Goal: Task Accomplishment & Management: Manage account settings

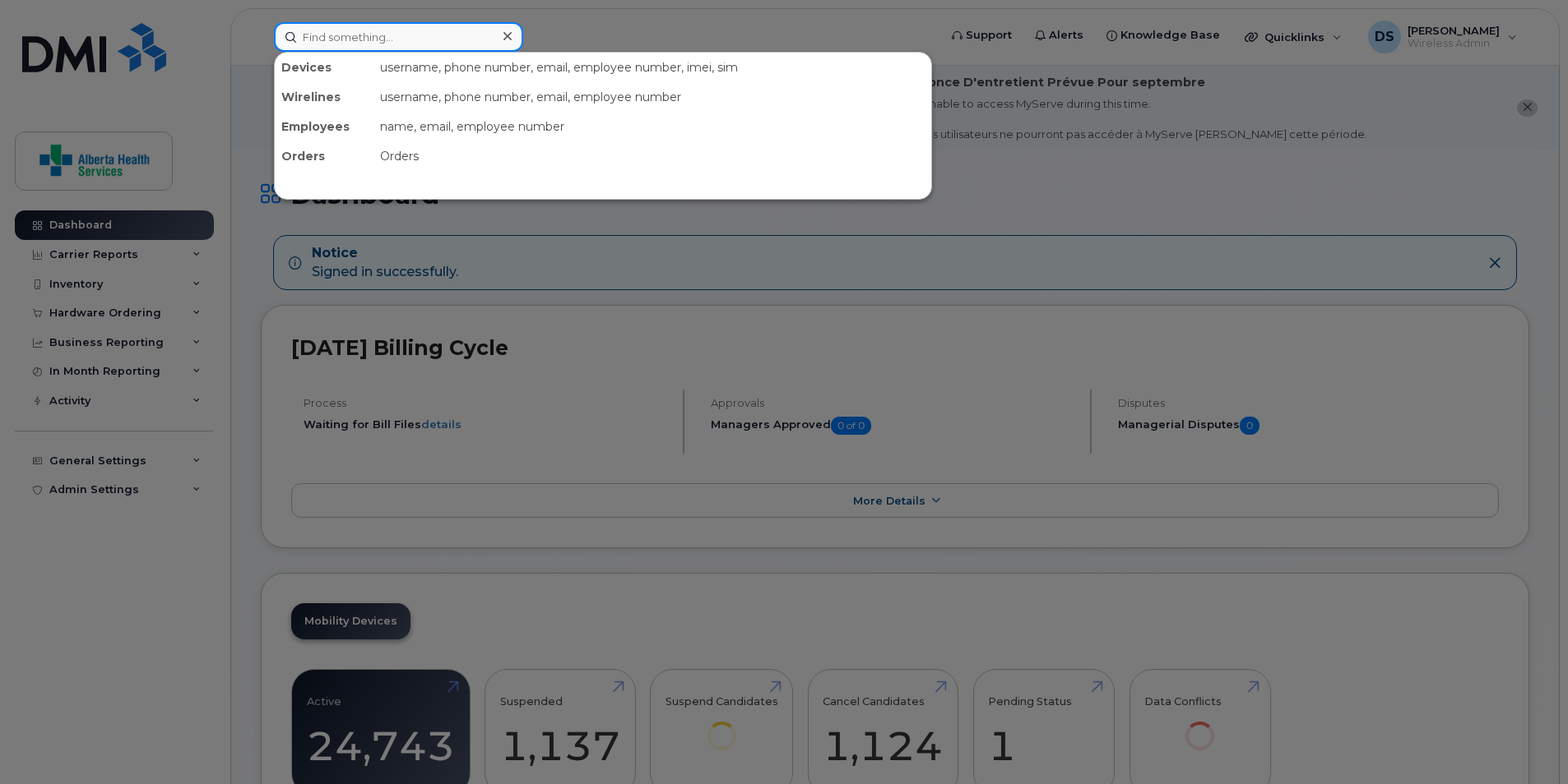
click at [415, 43] on input at bounding box center [398, 37] width 249 height 30
paste input "4038017396"
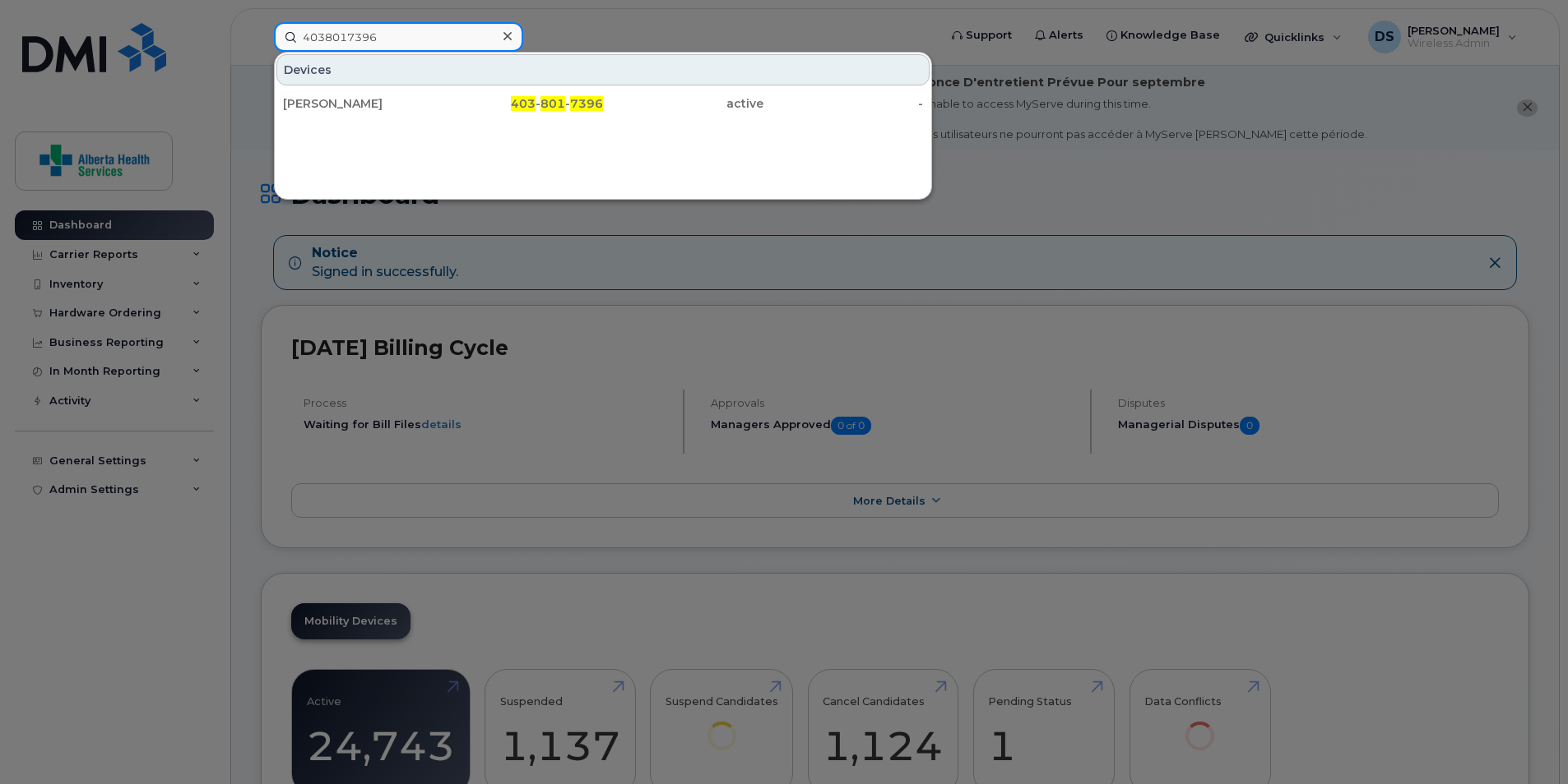
type input "4038017396"
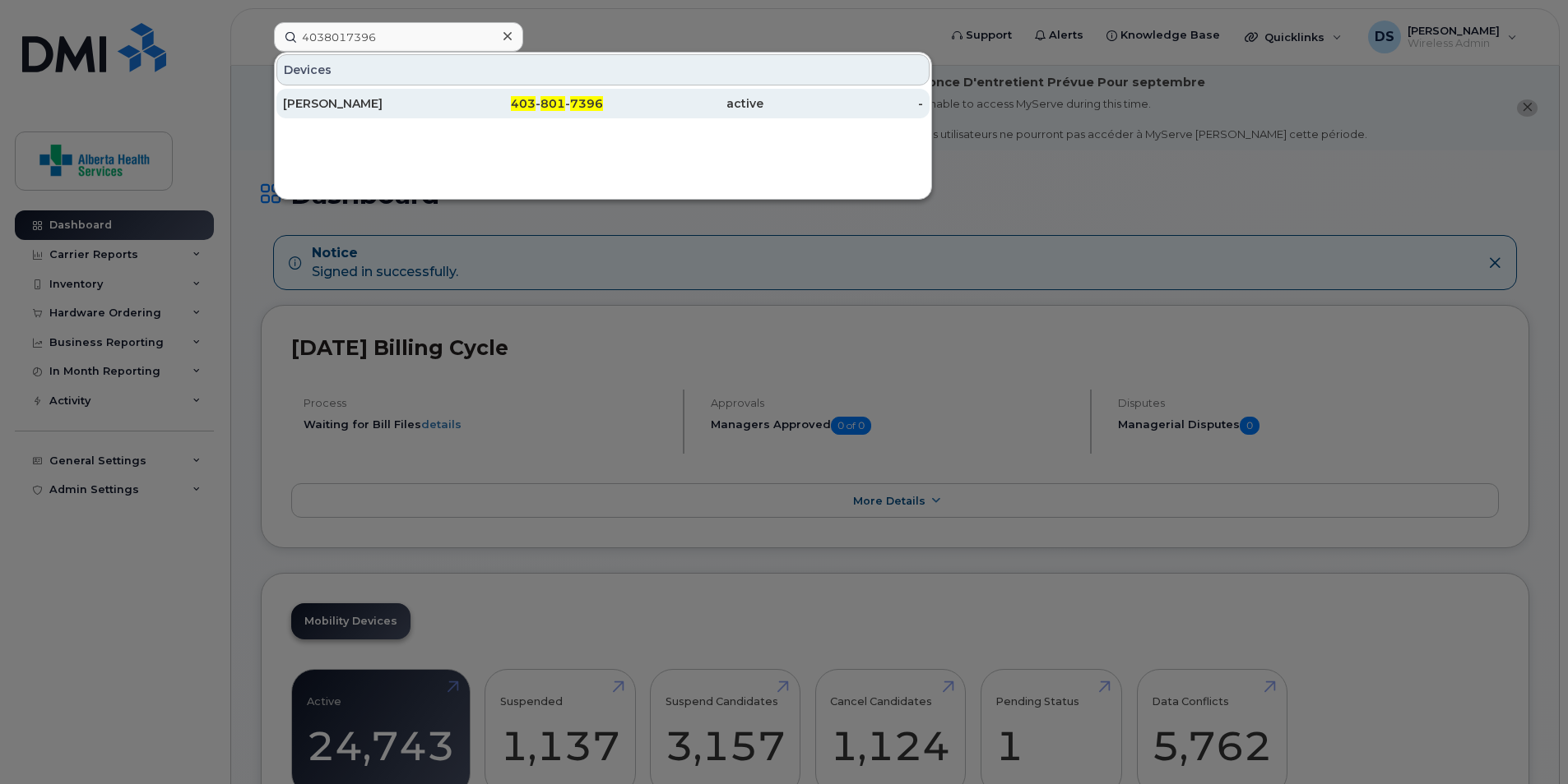
click at [466, 100] on div "403 - 801 - 7396" at bounding box center [524, 103] width 160 height 17
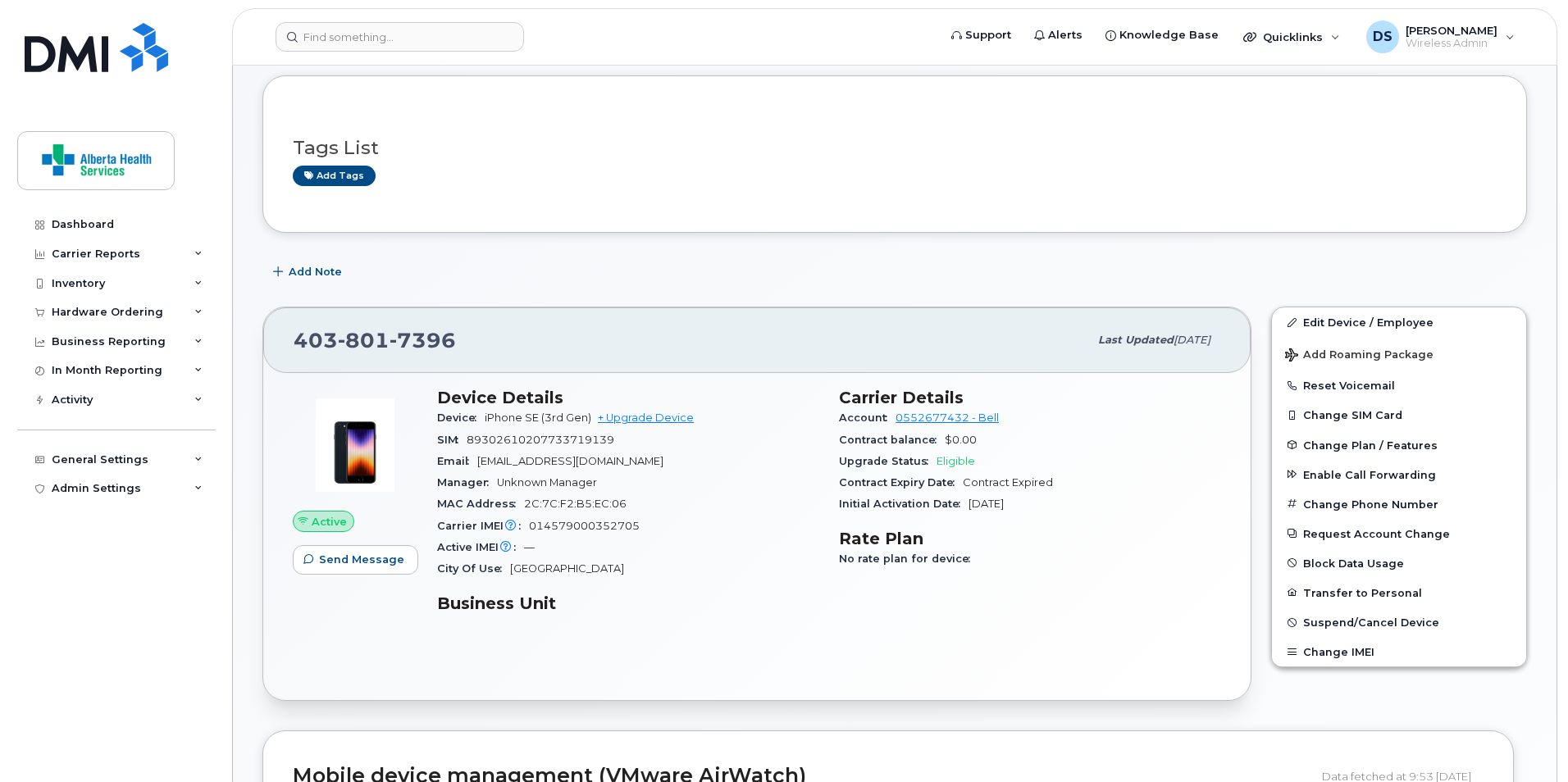
scroll to position [164, 0]
click at [1357, 407] on button "Change SIM Card" at bounding box center [1397, 414] width 254 height 30
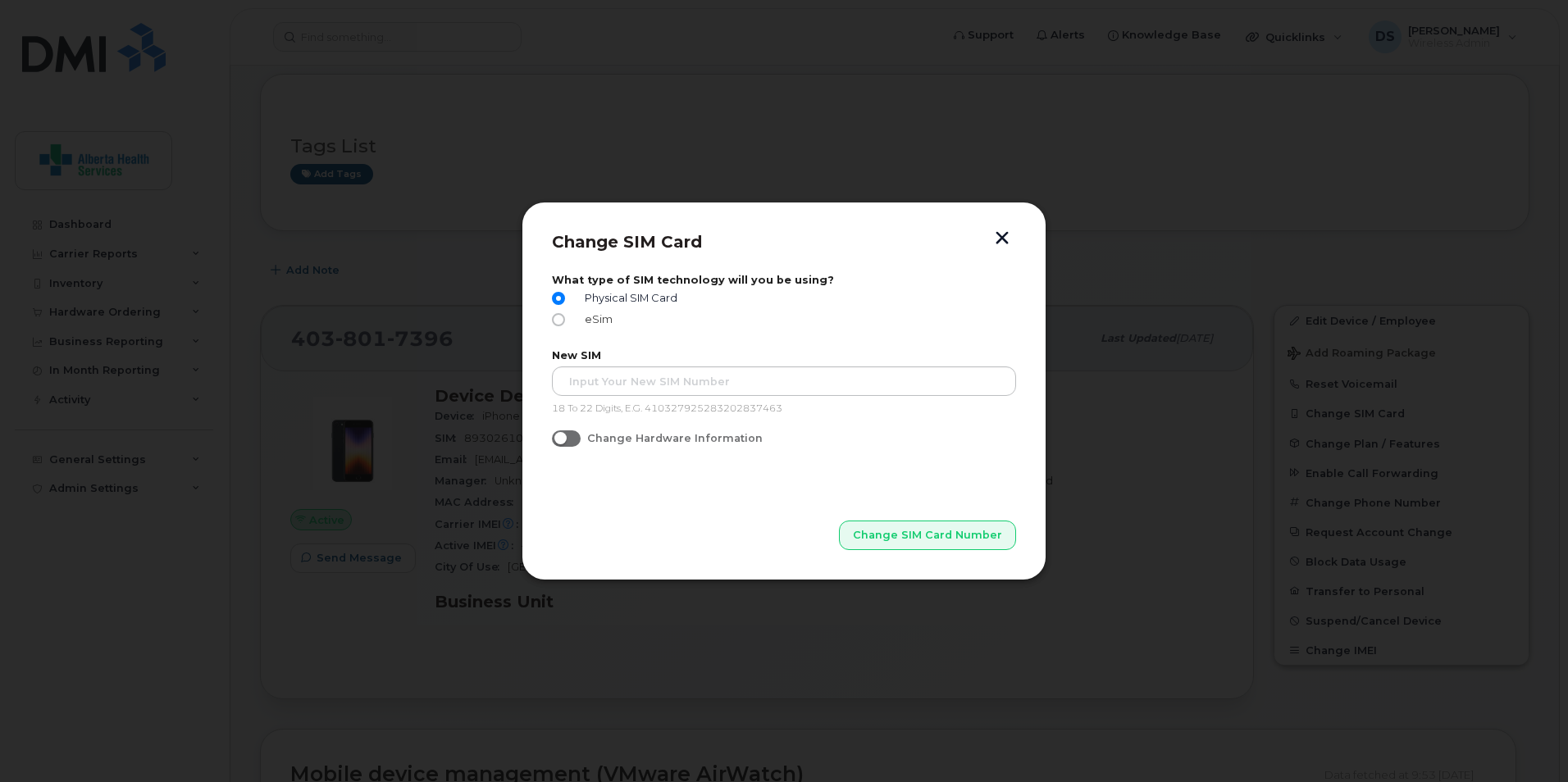
click at [560, 317] on input "eSim" at bounding box center [559, 320] width 13 height 13
radio input "true"
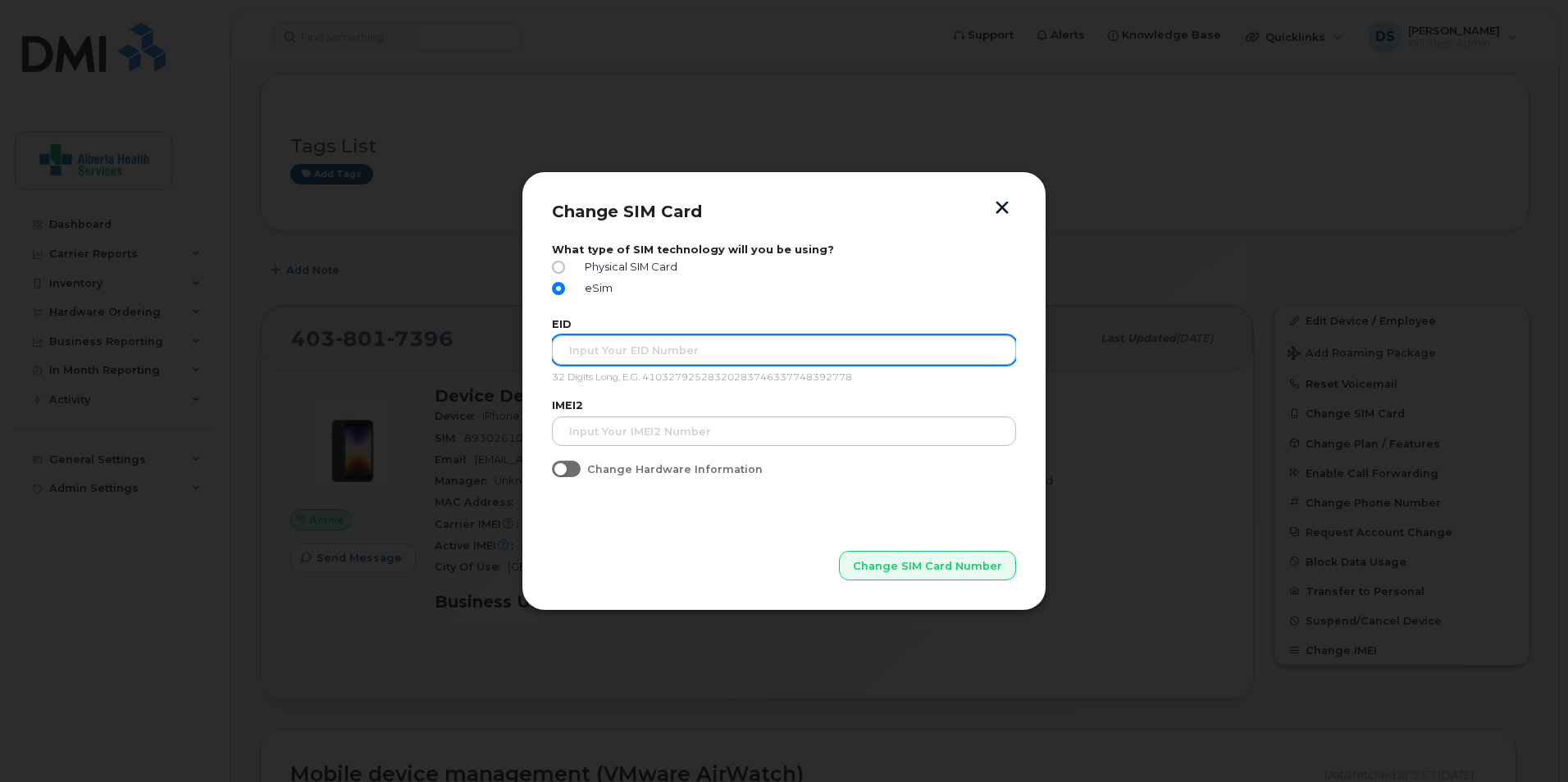
click at [839, 551] on button "Change SIM Card Number" at bounding box center [927, 566] width 177 height 30
click at [613, 350] on input "text" at bounding box center [784, 351] width 464 height 30
click at [582, 347] on input "text" at bounding box center [784, 351] width 464 height 30
click at [701, 353] on input "text" at bounding box center [784, 351] width 464 height 30
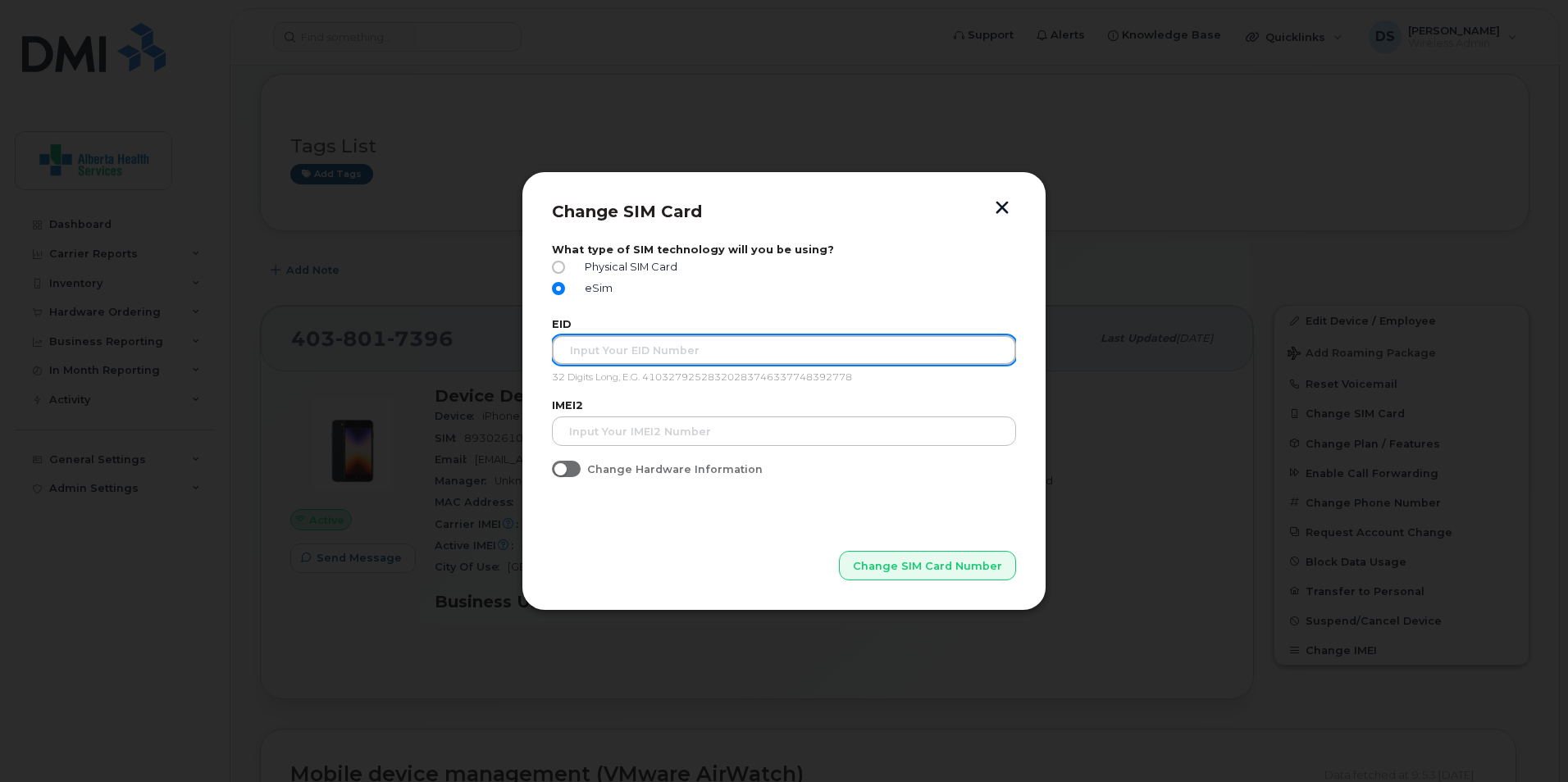
click at [668, 342] on input "text" at bounding box center [784, 351] width 464 height 30
click at [663, 350] on input "89049032007008882600127010541833" at bounding box center [784, 351] width 464 height 30
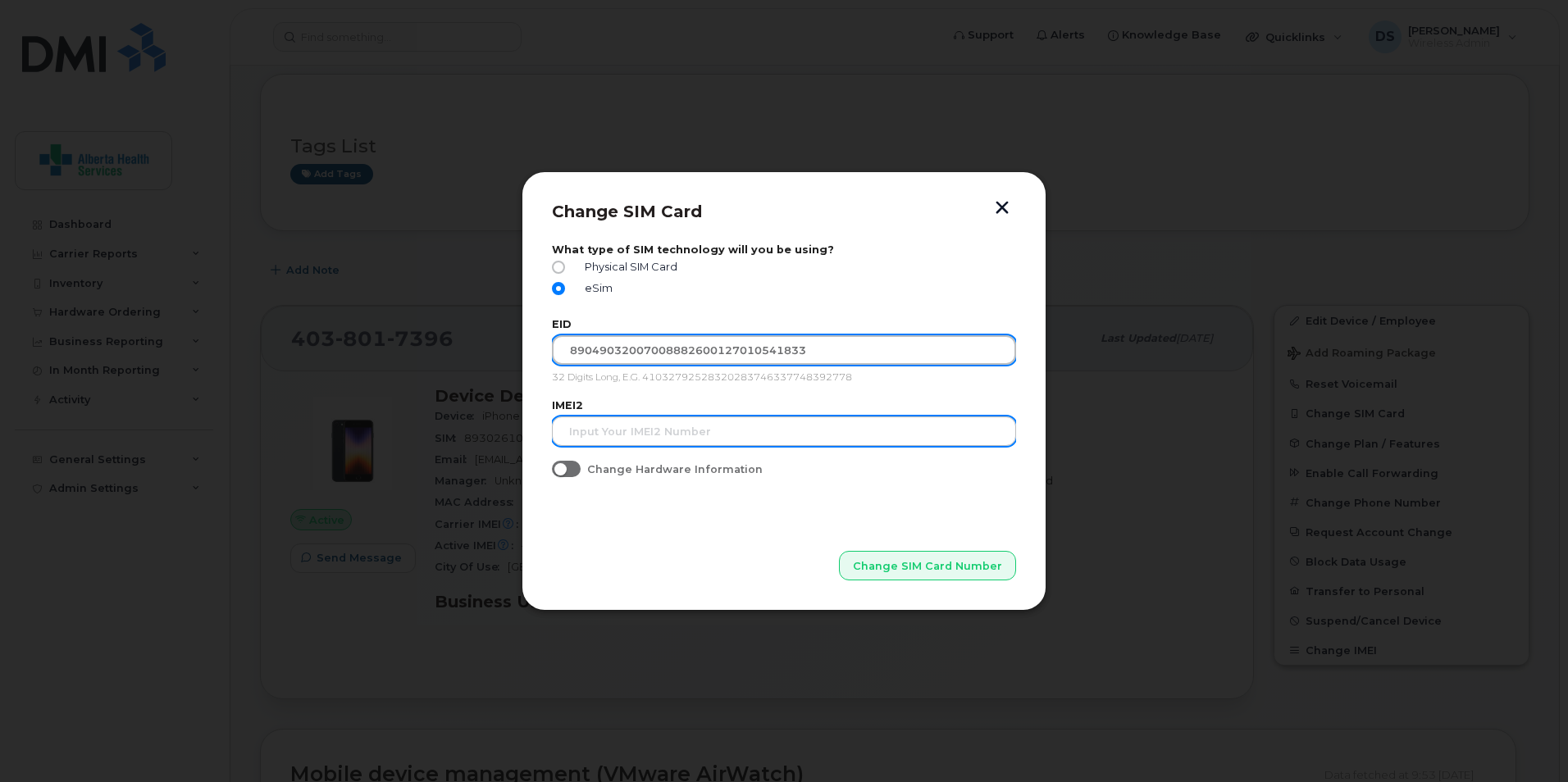
type input "89049032007008882600127010541833"
click at [688, 433] on input "text" at bounding box center [784, 431] width 464 height 30
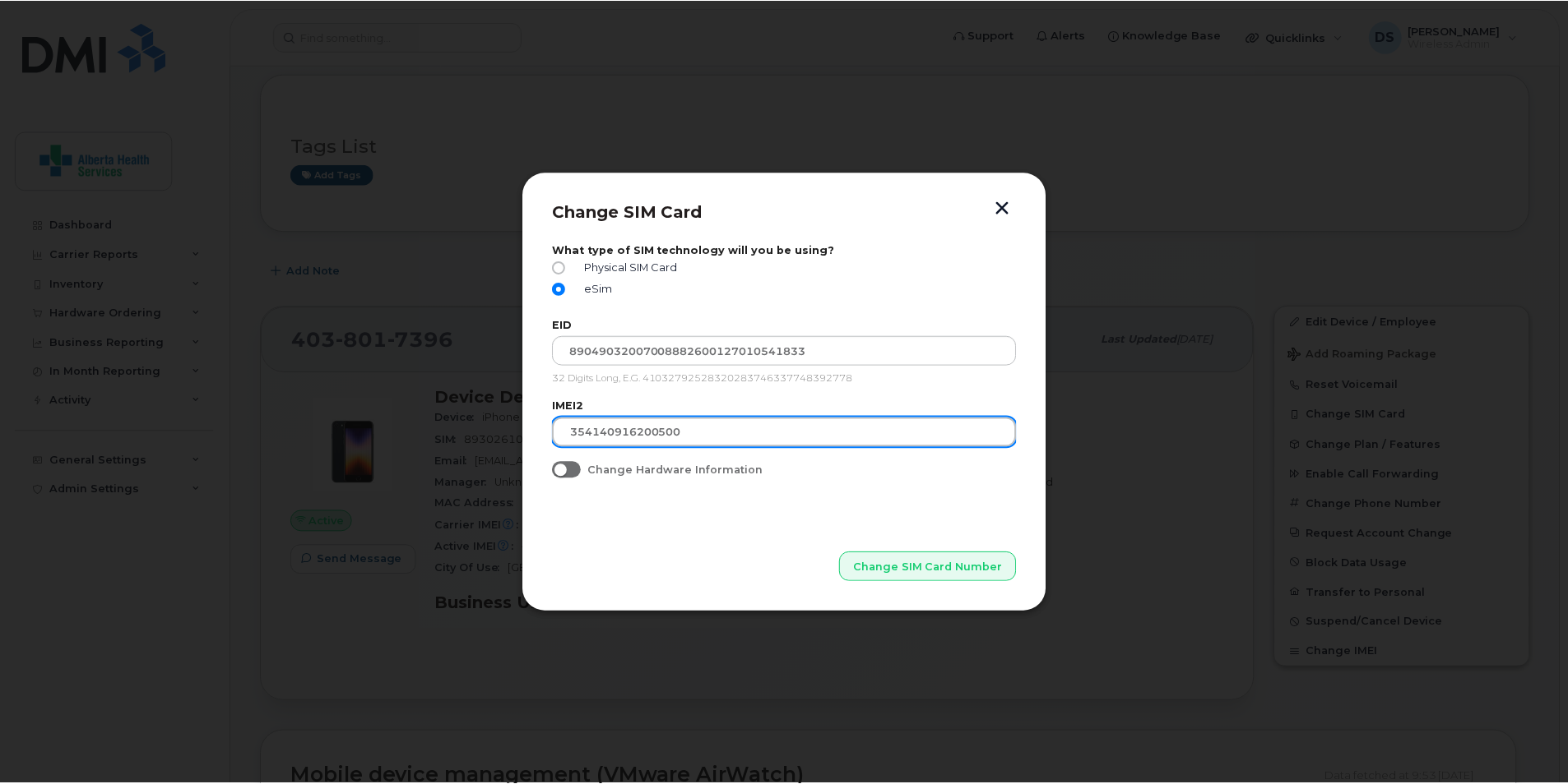
scroll to position [304, 0]
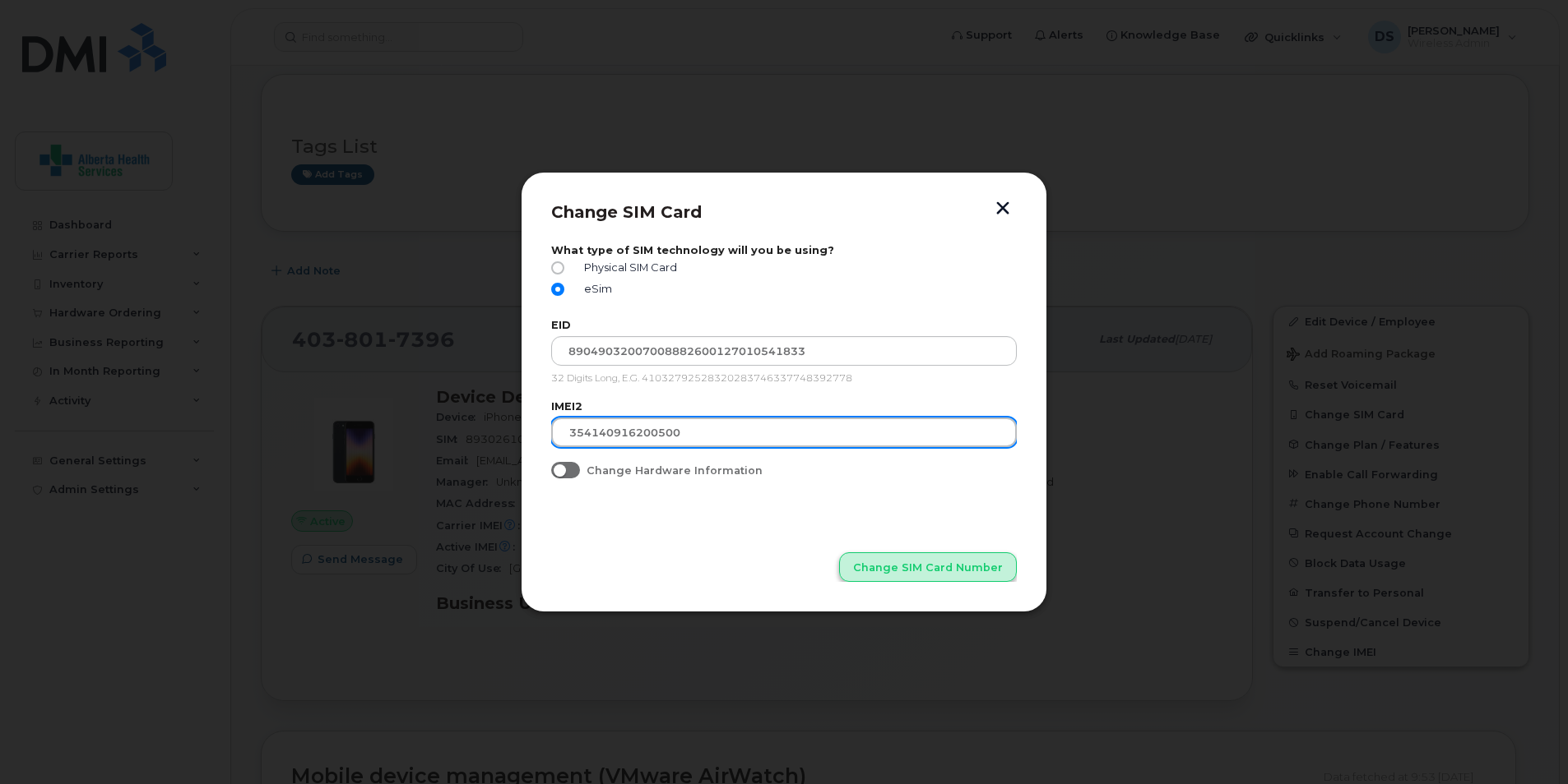
type input "354140916200500"
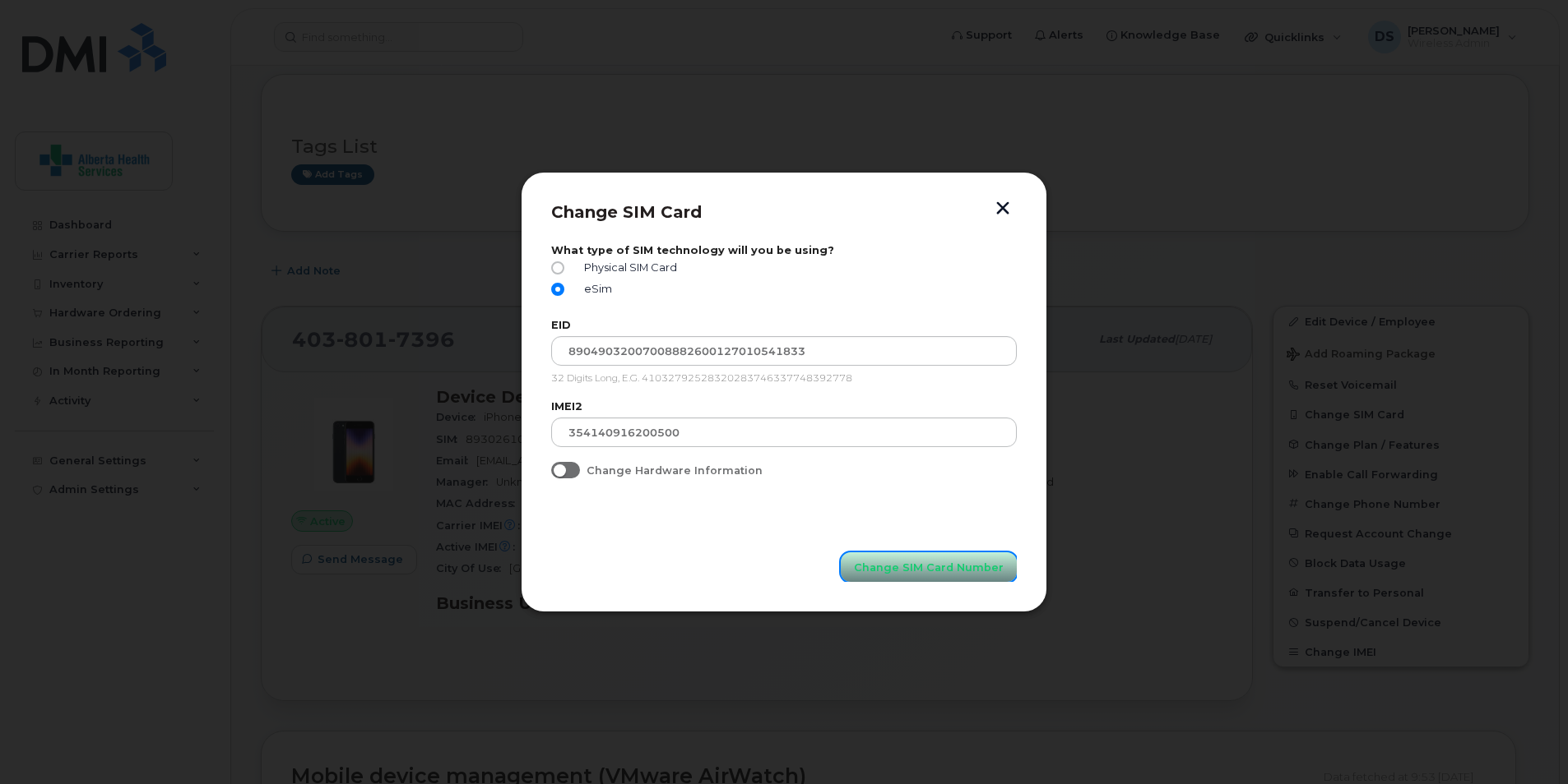
click at [932, 566] on span "Change SIM Card Number" at bounding box center [929, 567] width 150 height 16
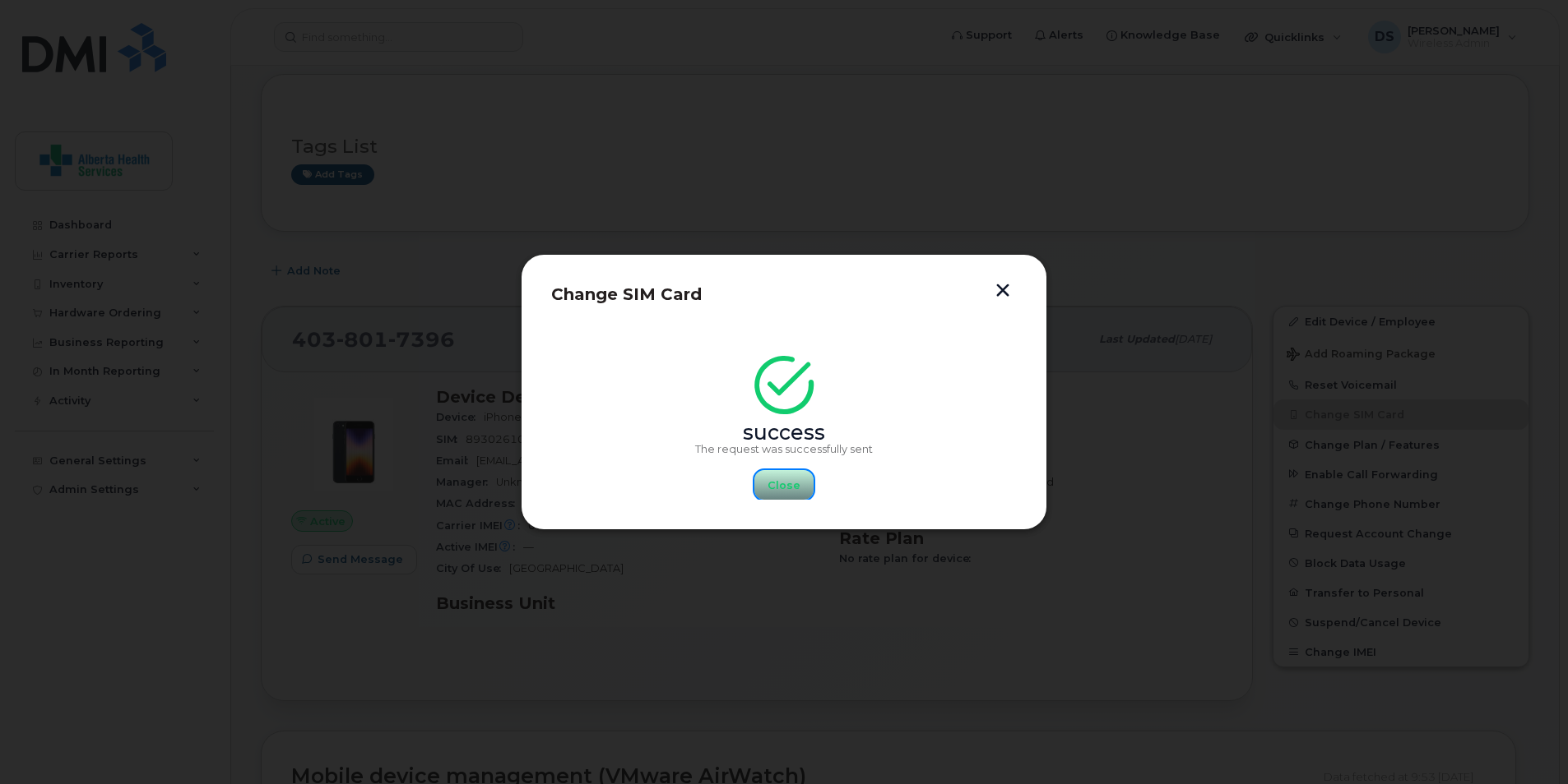
click at [796, 481] on span "Close" at bounding box center [784, 485] width 33 height 16
